Goal: Information Seeking & Learning: Learn about a topic

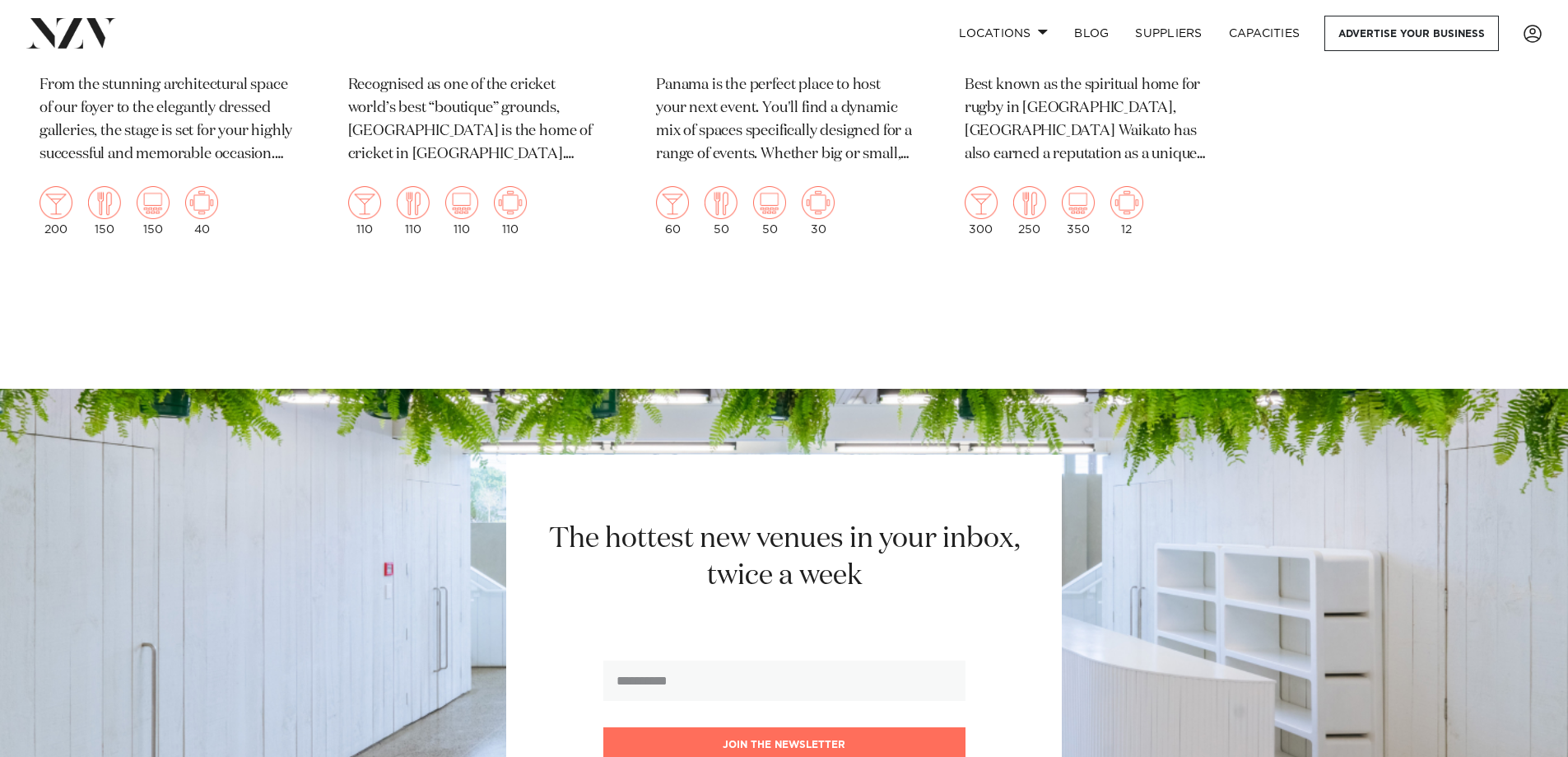
scroll to position [3046, 0]
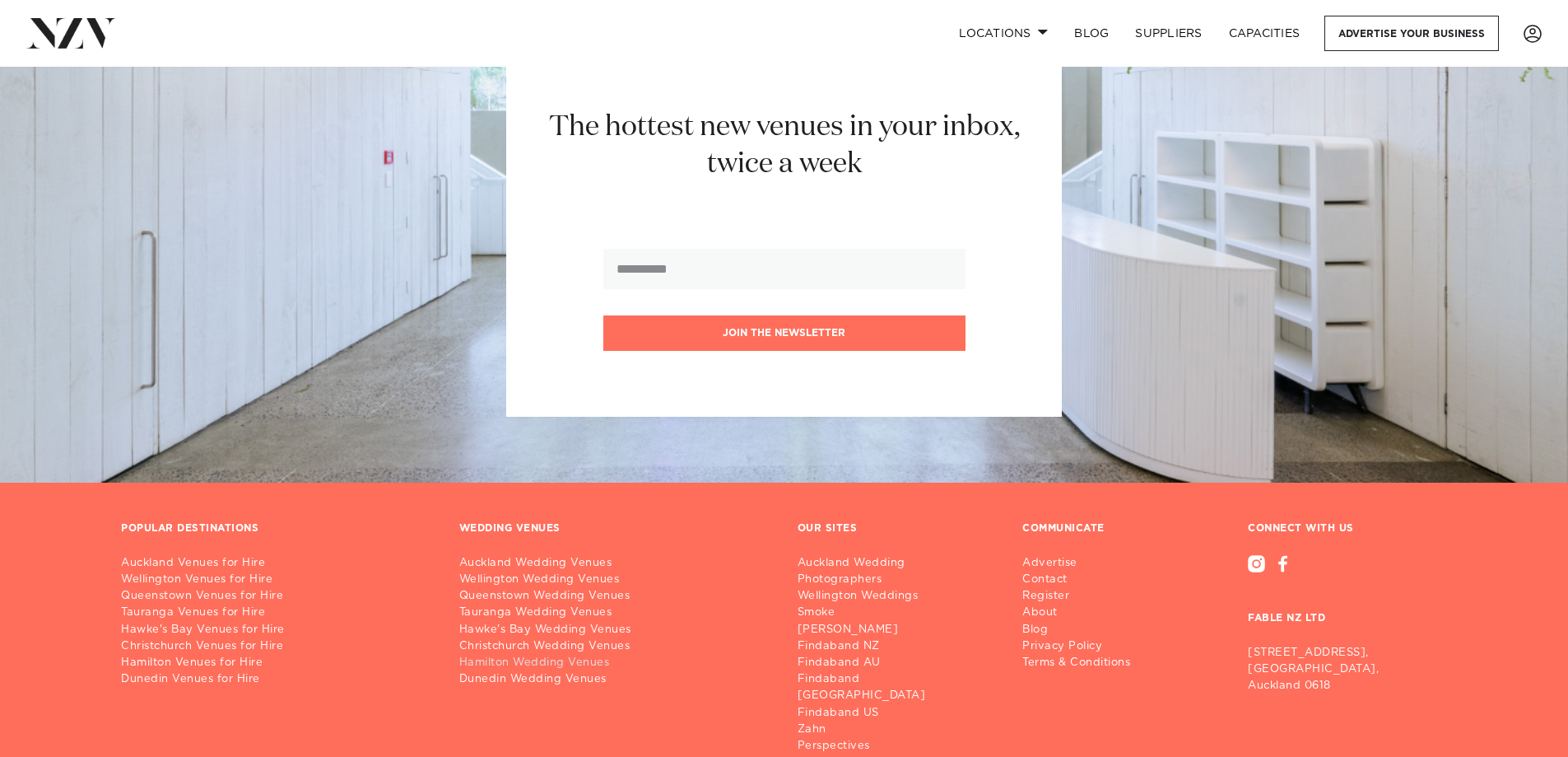
click at [509, 655] on link "Hamilton Wedding Venues" at bounding box center [616, 663] width 312 height 17
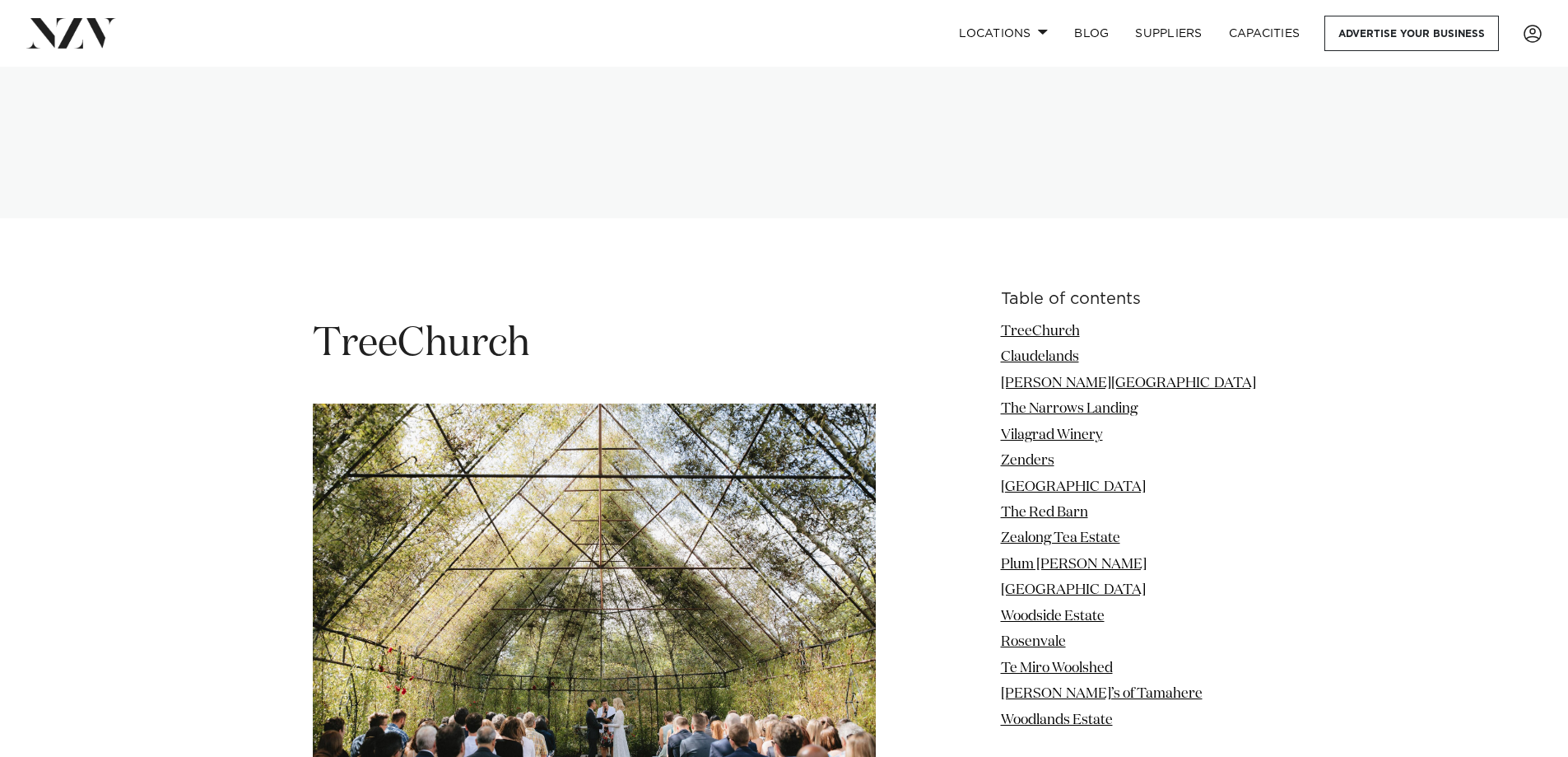
scroll to position [2058, 0]
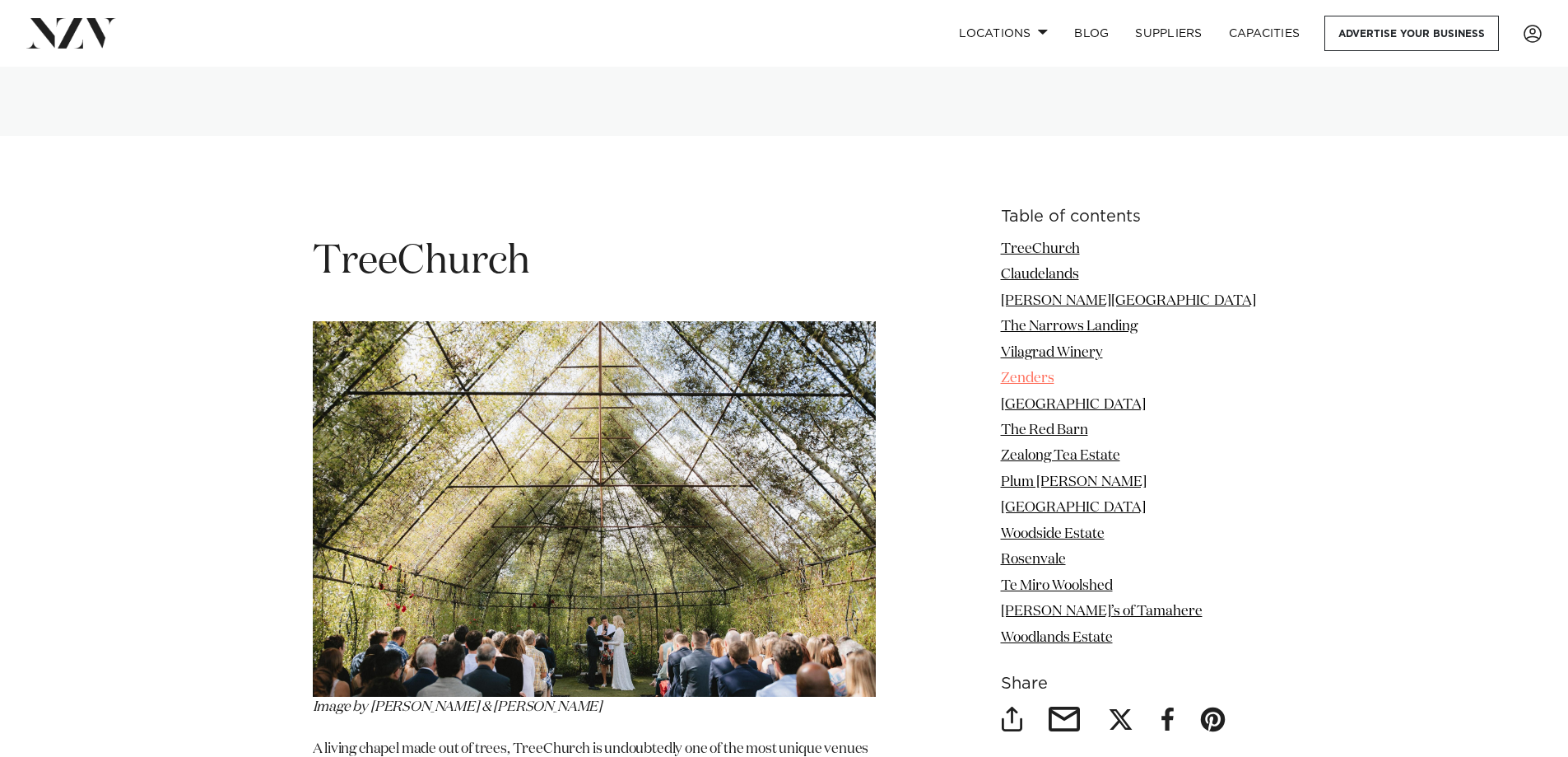
click at [1054, 371] on link "Zenders" at bounding box center [1028, 378] width 53 height 14
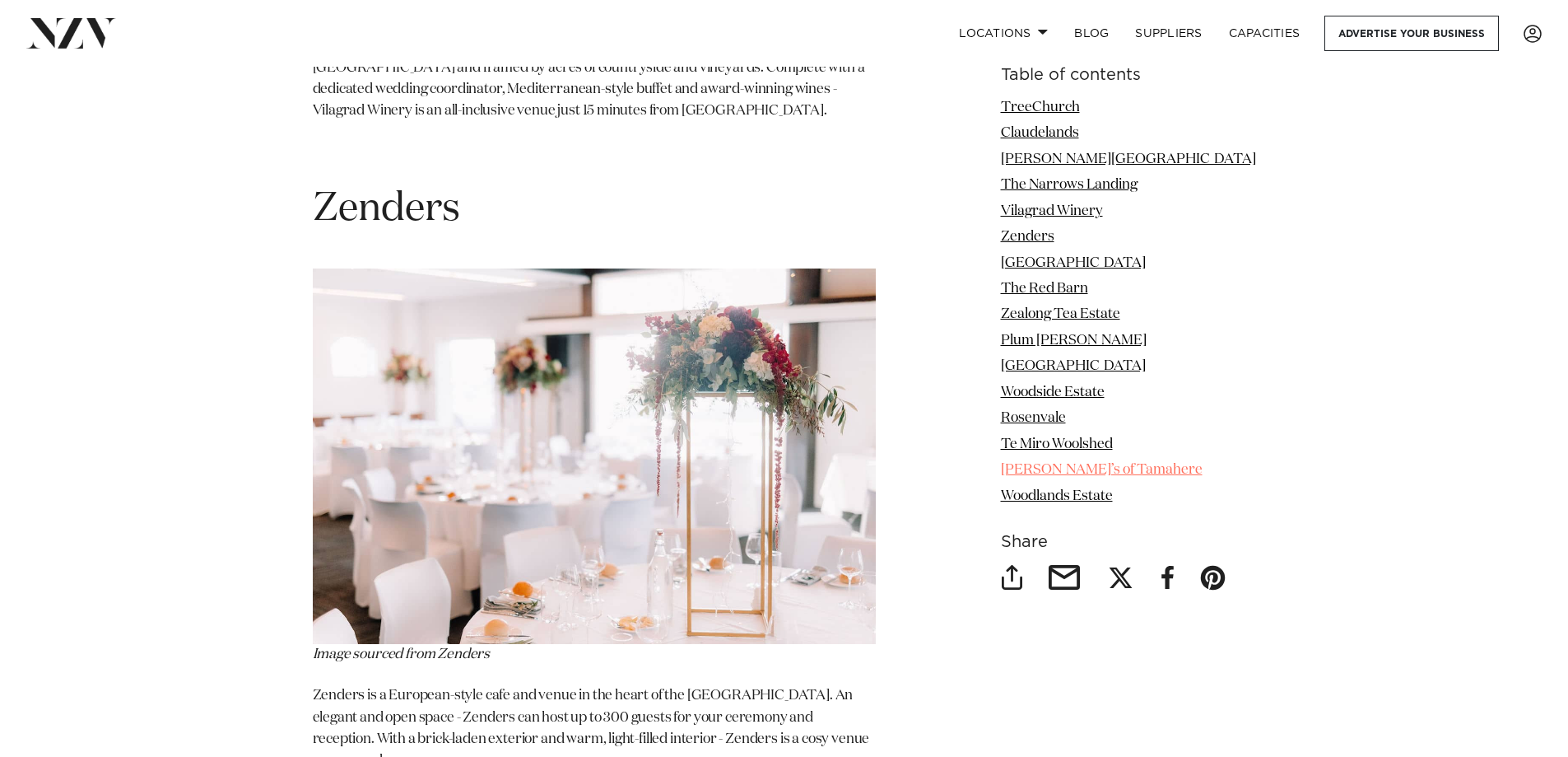
click at [1067, 475] on link "[PERSON_NAME]’s of Tamahere" at bounding box center [1102, 469] width 202 height 14
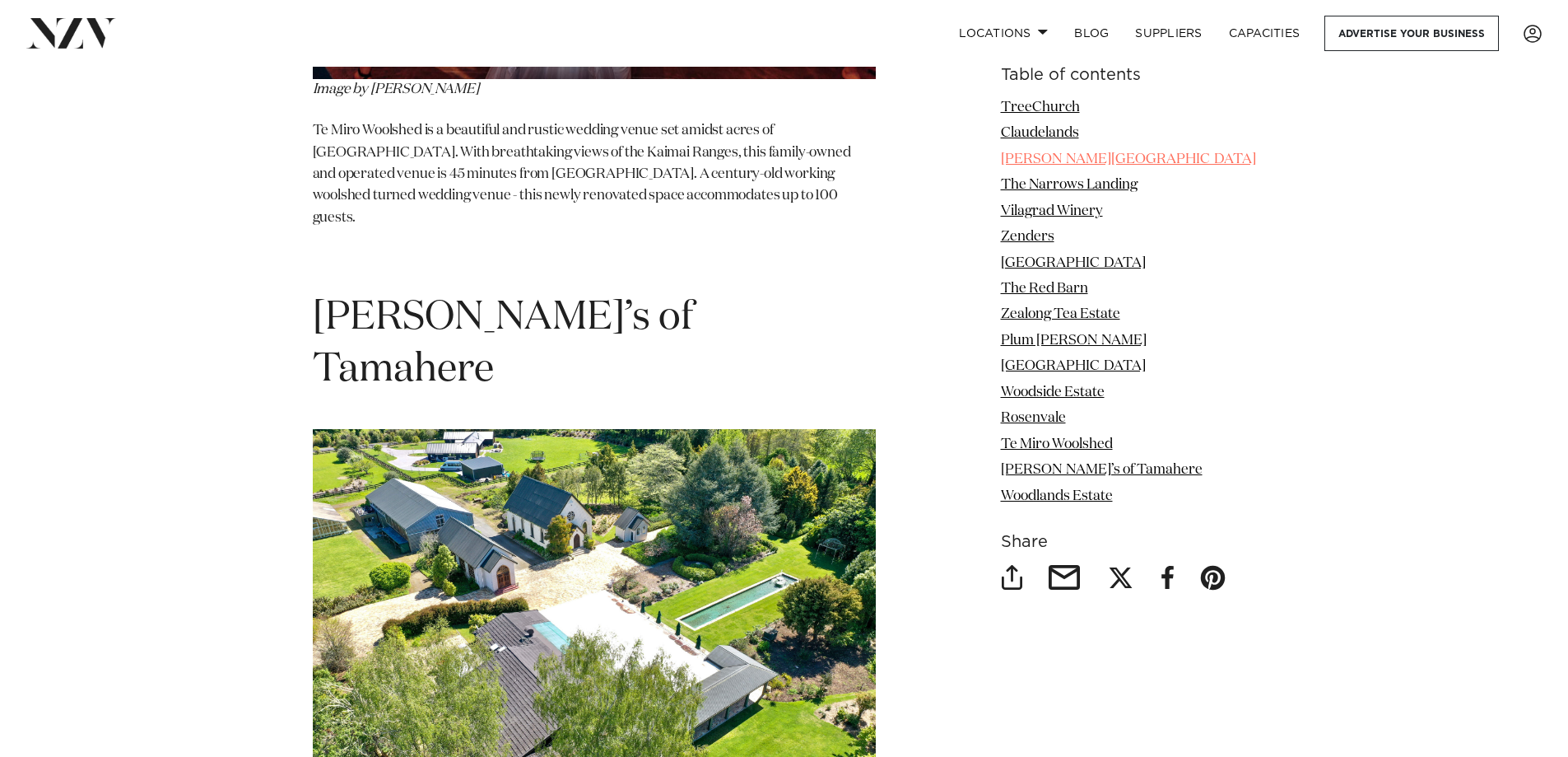
click at [1045, 164] on link "[PERSON_NAME][GEOGRAPHIC_DATA]" at bounding box center [1128, 159] width 255 height 14
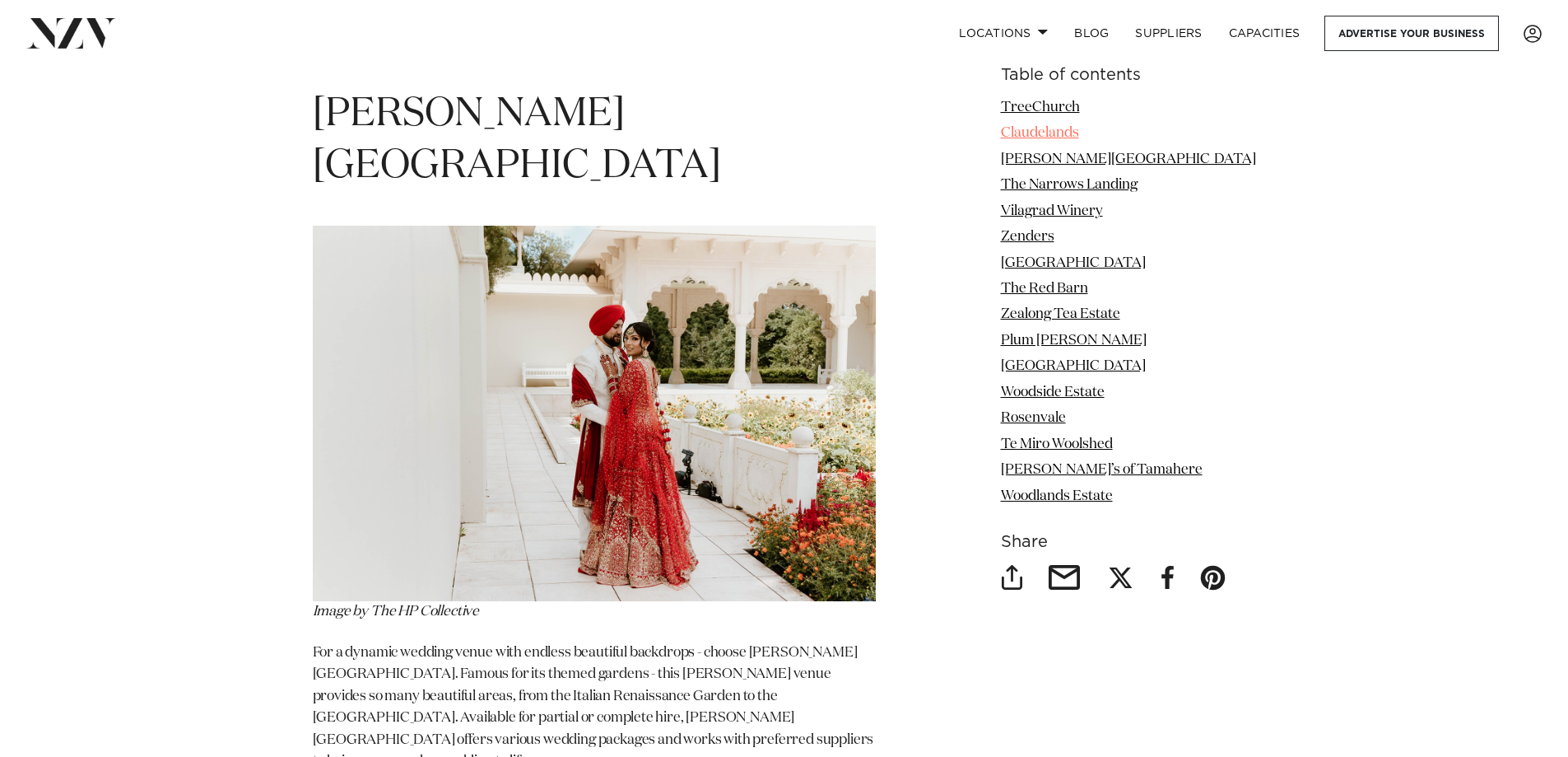
click at [1044, 132] on link "Claudelands" at bounding box center [1040, 133] width 78 height 14
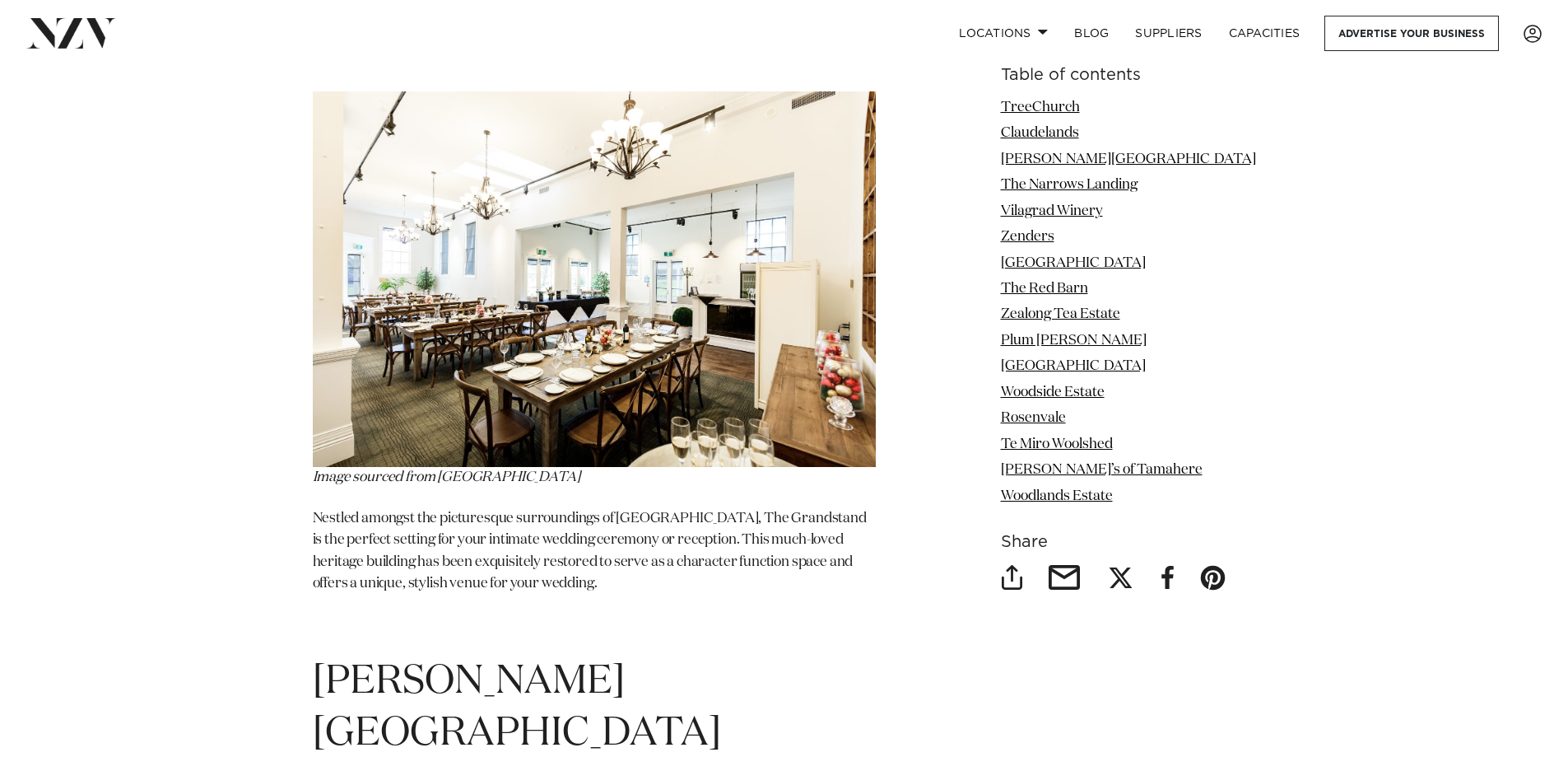
scroll to position [3042, 0]
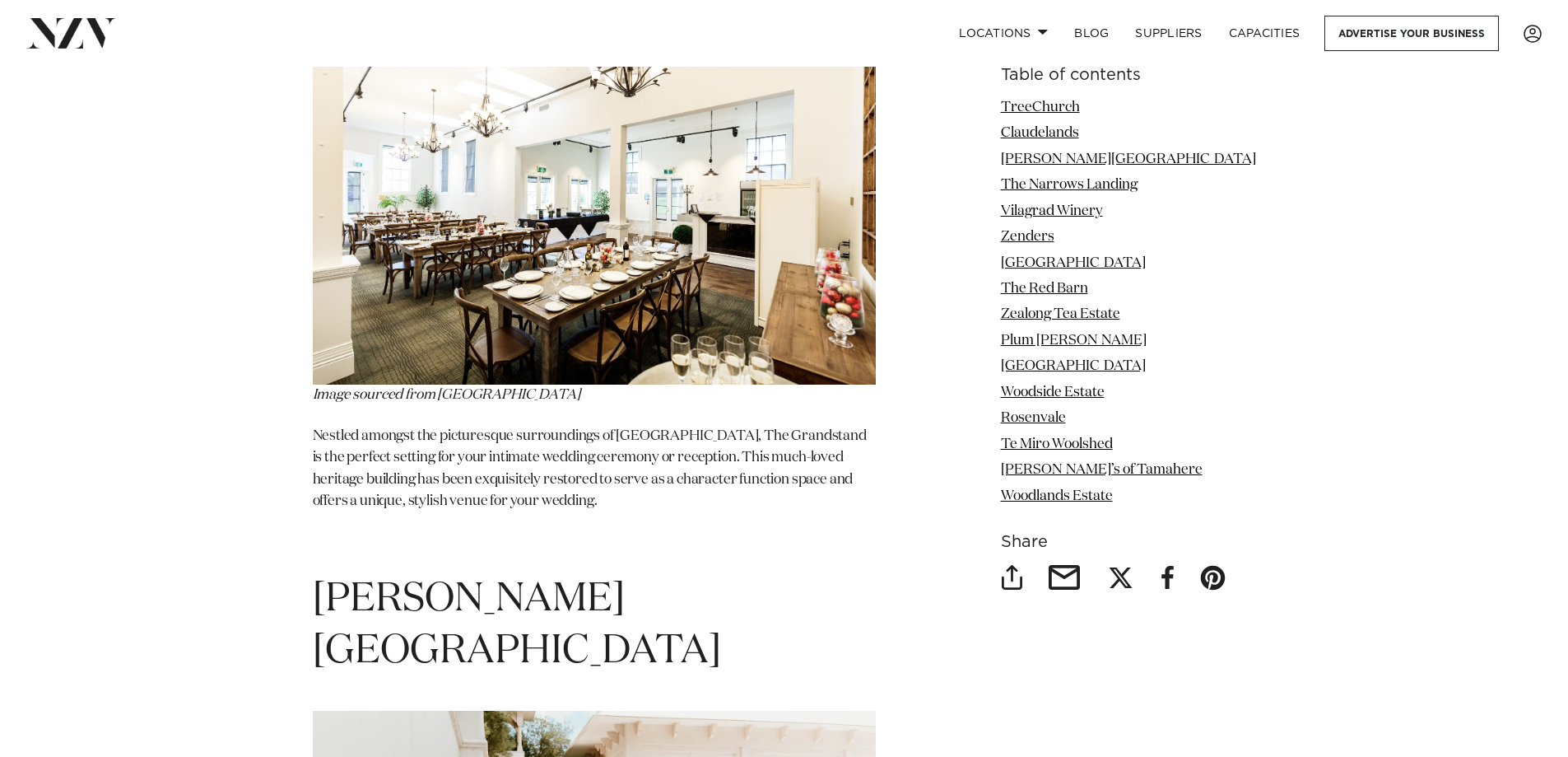
click at [1073, 177] on li "The Narrows Landing" at bounding box center [1128, 185] width 255 height 22
click at [1066, 184] on link "The Narrows Landing" at bounding box center [1069, 184] width 136 height 14
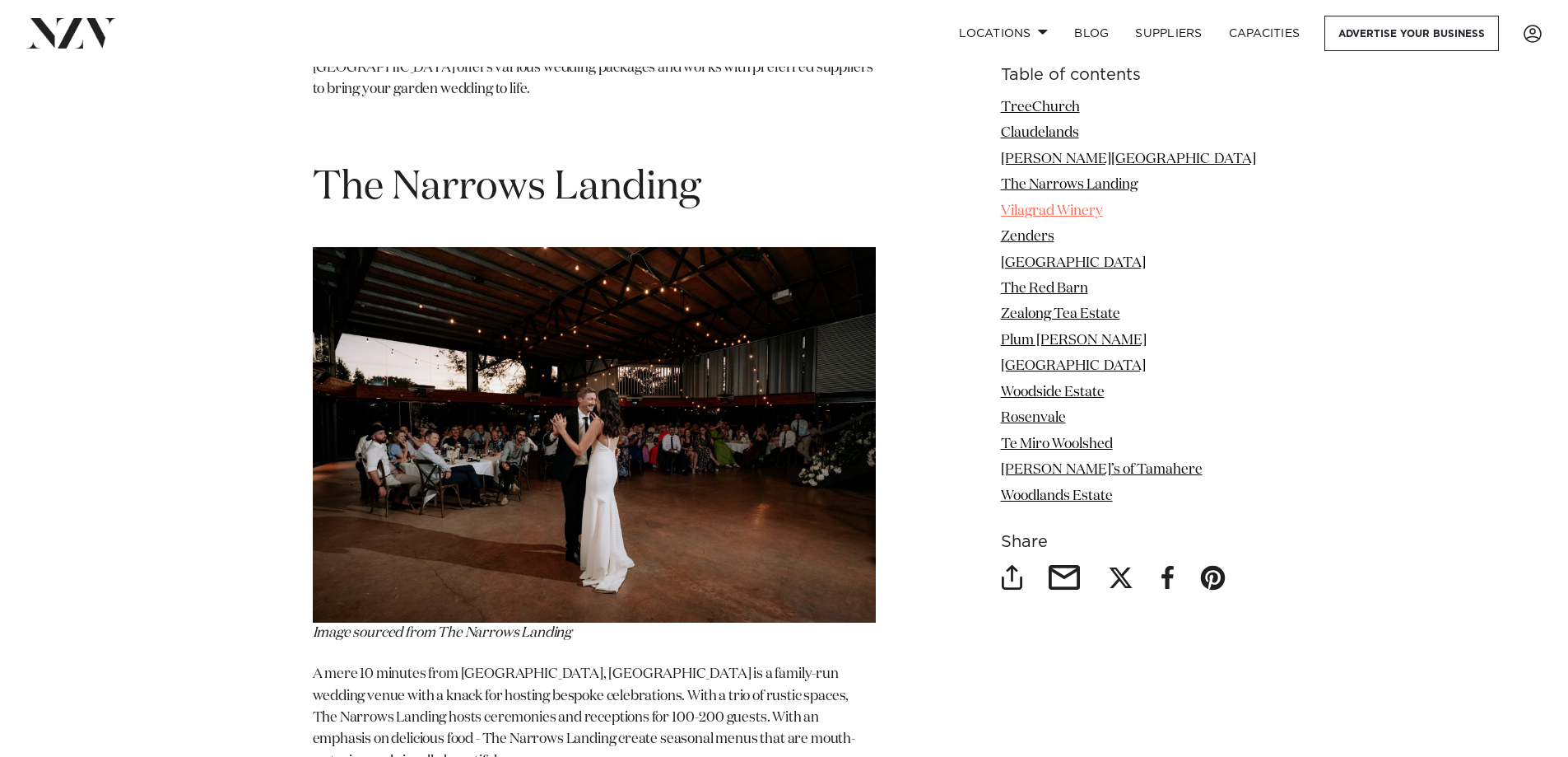
click at [1082, 208] on link "Vilagrad Winery" at bounding box center [1052, 211] width 102 height 14
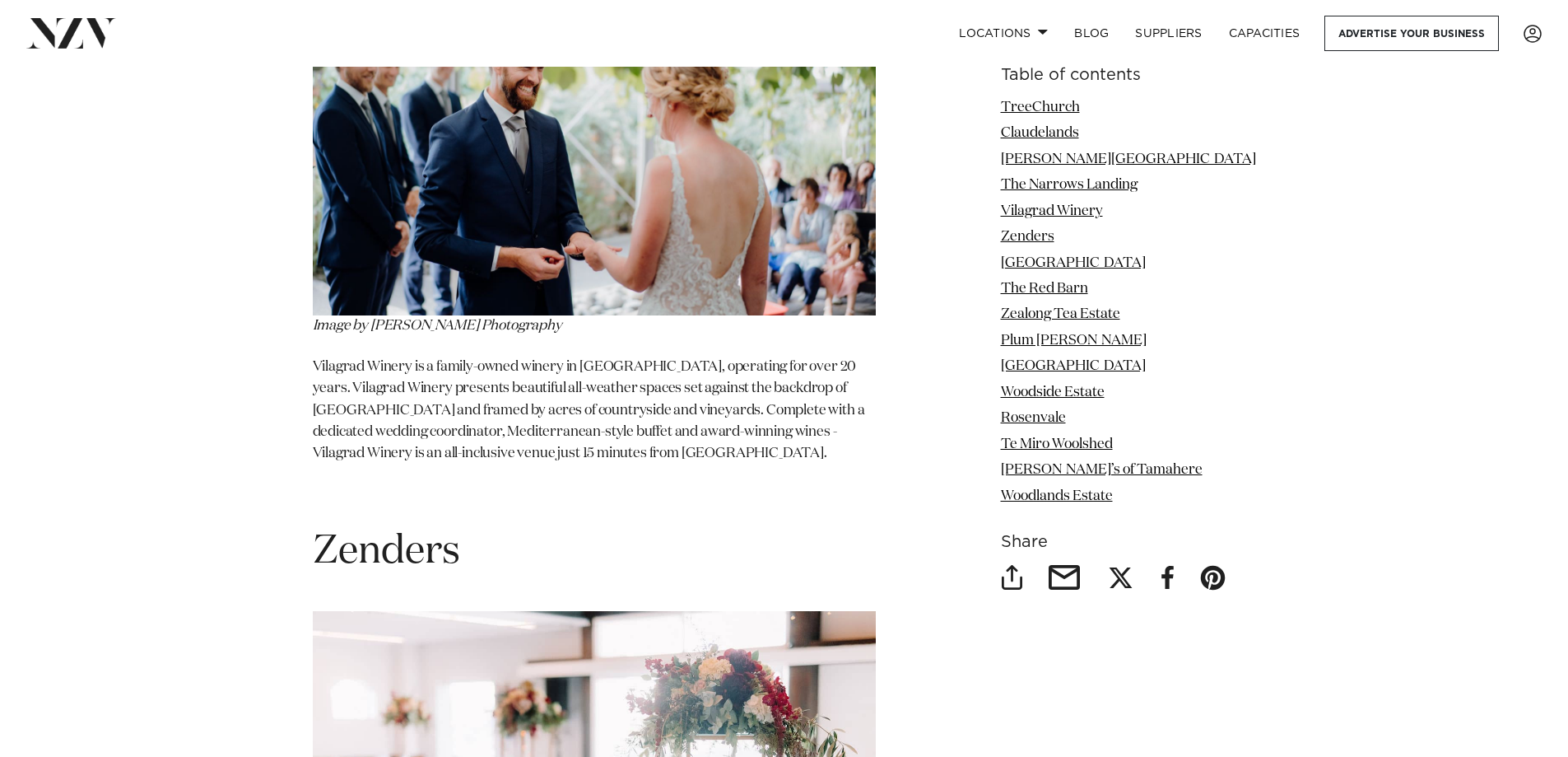
scroll to position [4684, 0]
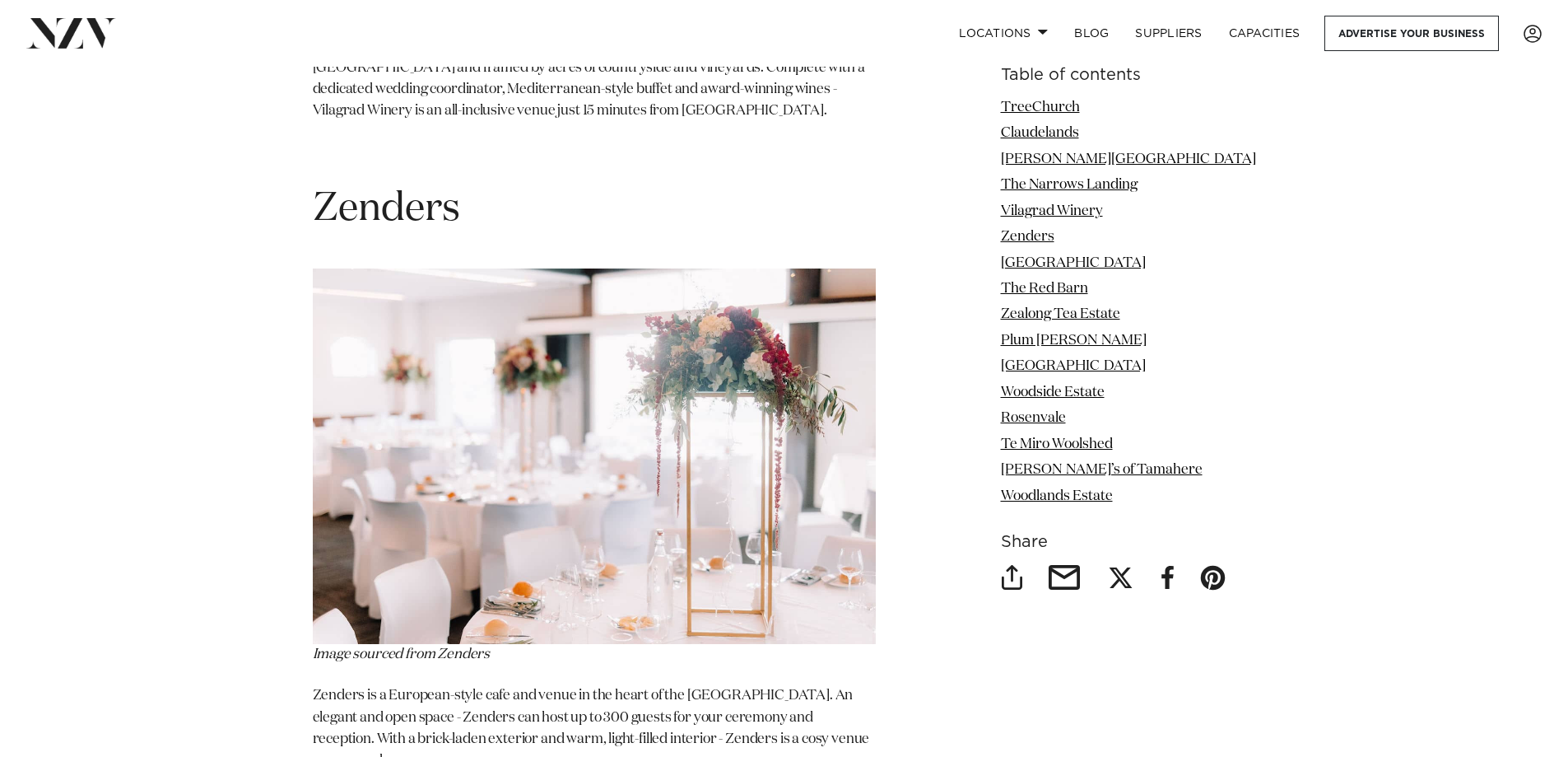
scroll to position [2058, 0]
